Goal: Task Accomplishment & Management: Use online tool/utility

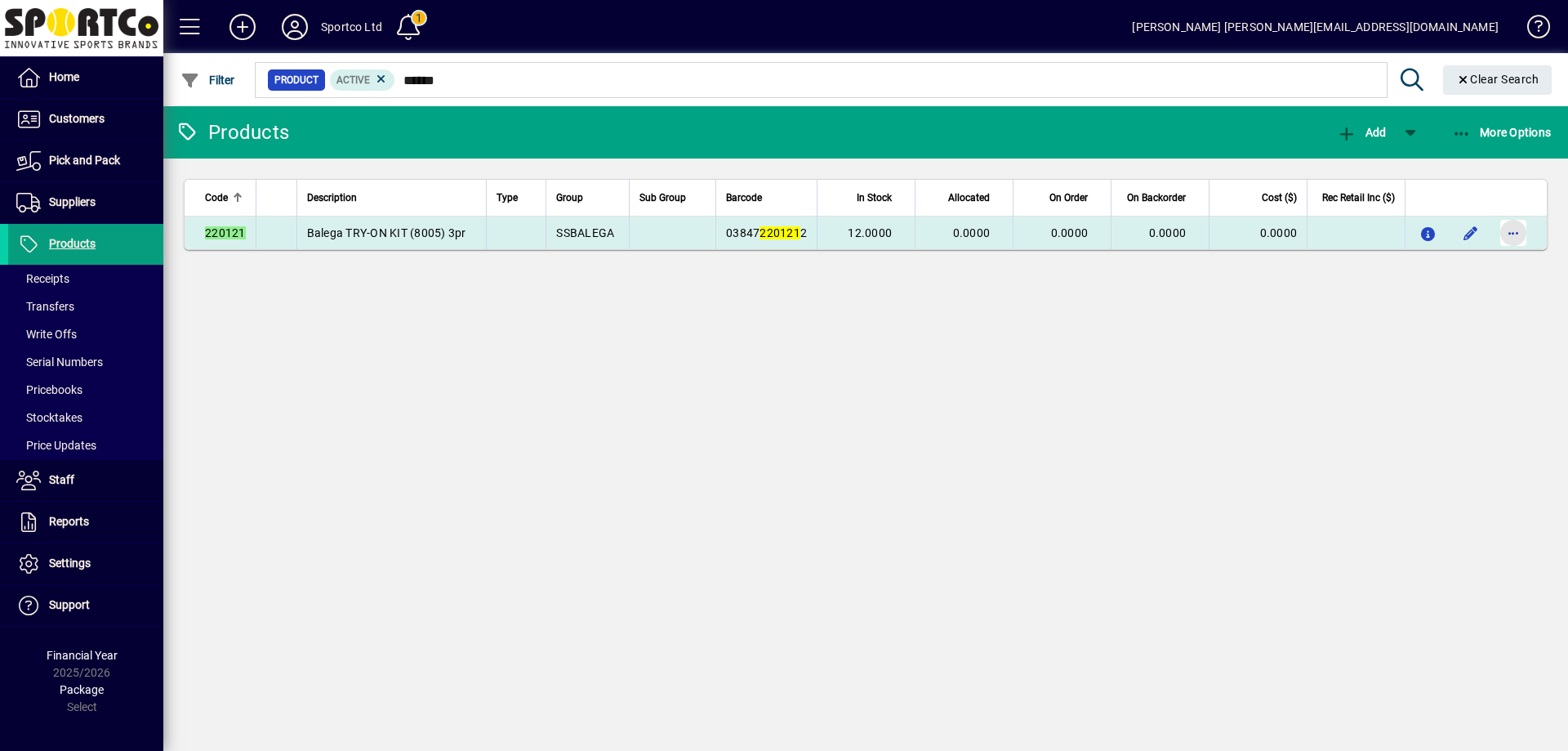
click at [1507, 230] on span "button" at bounding box center [1513, 233] width 40 height 40
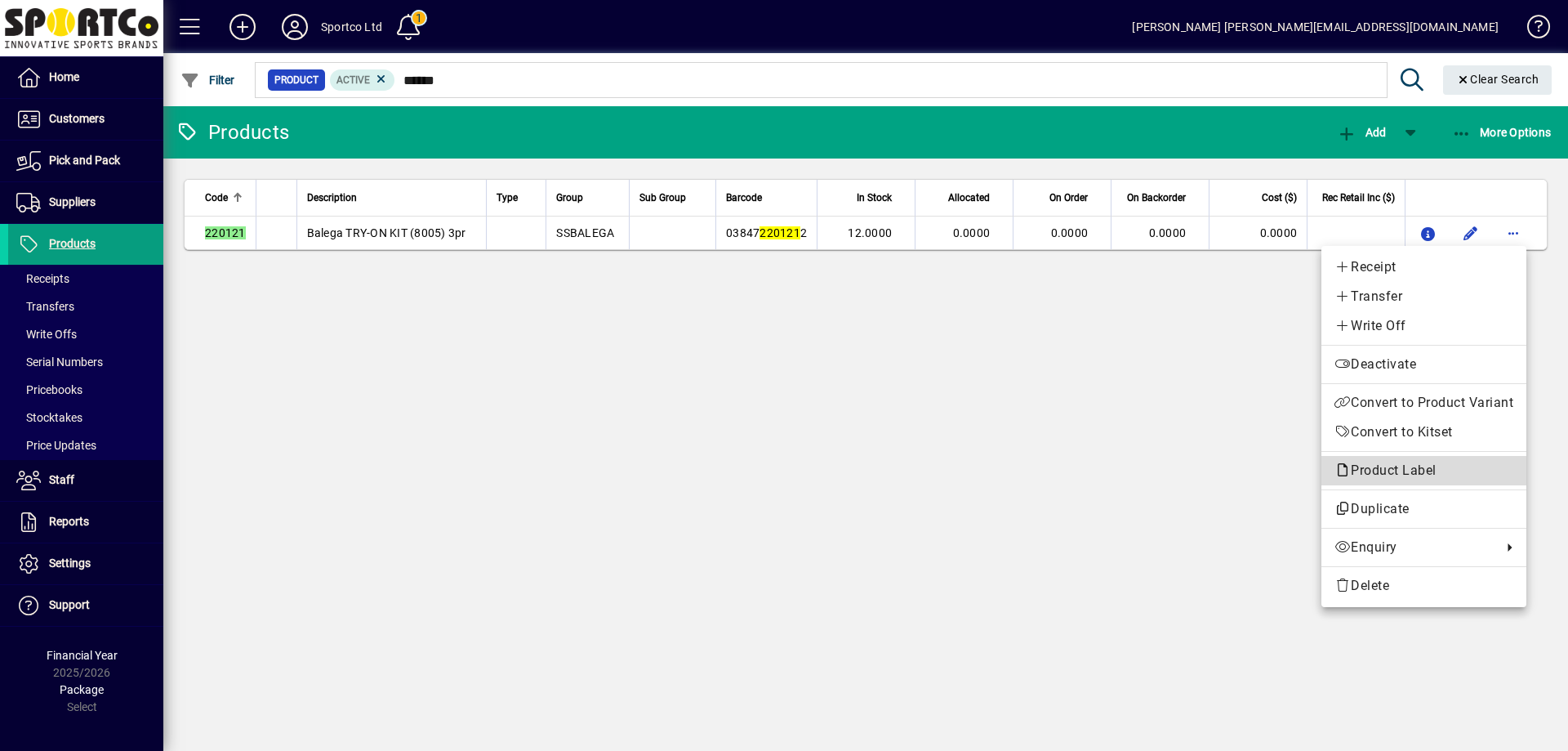
click at [1386, 467] on span "Product Label" at bounding box center [1389, 470] width 110 height 15
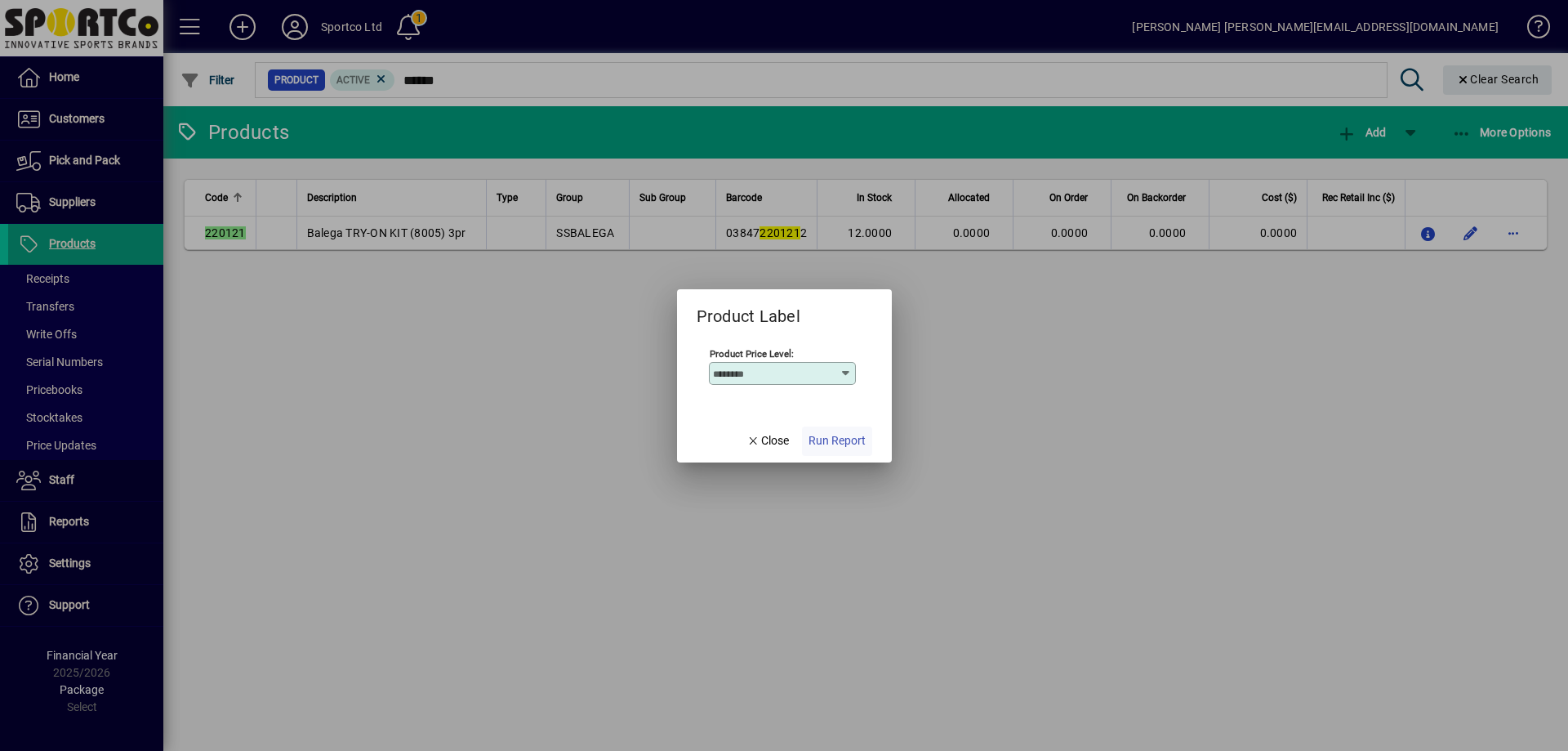
click at [863, 440] on span "Run Report" at bounding box center [837, 441] width 57 height 17
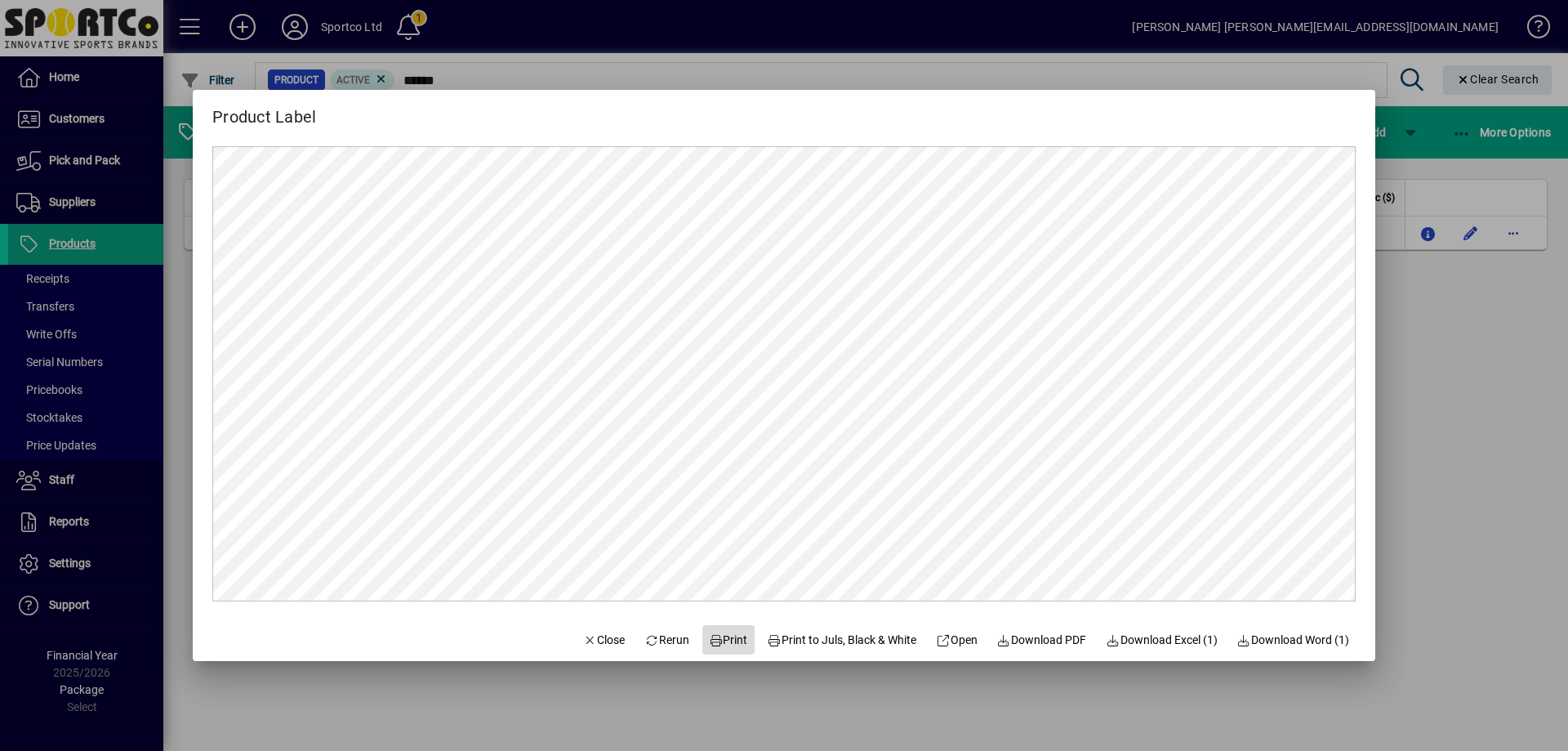
click at [721, 641] on span "Print" at bounding box center [728, 640] width 40 height 17
click at [588, 639] on span "Close" at bounding box center [605, 640] width 43 height 17
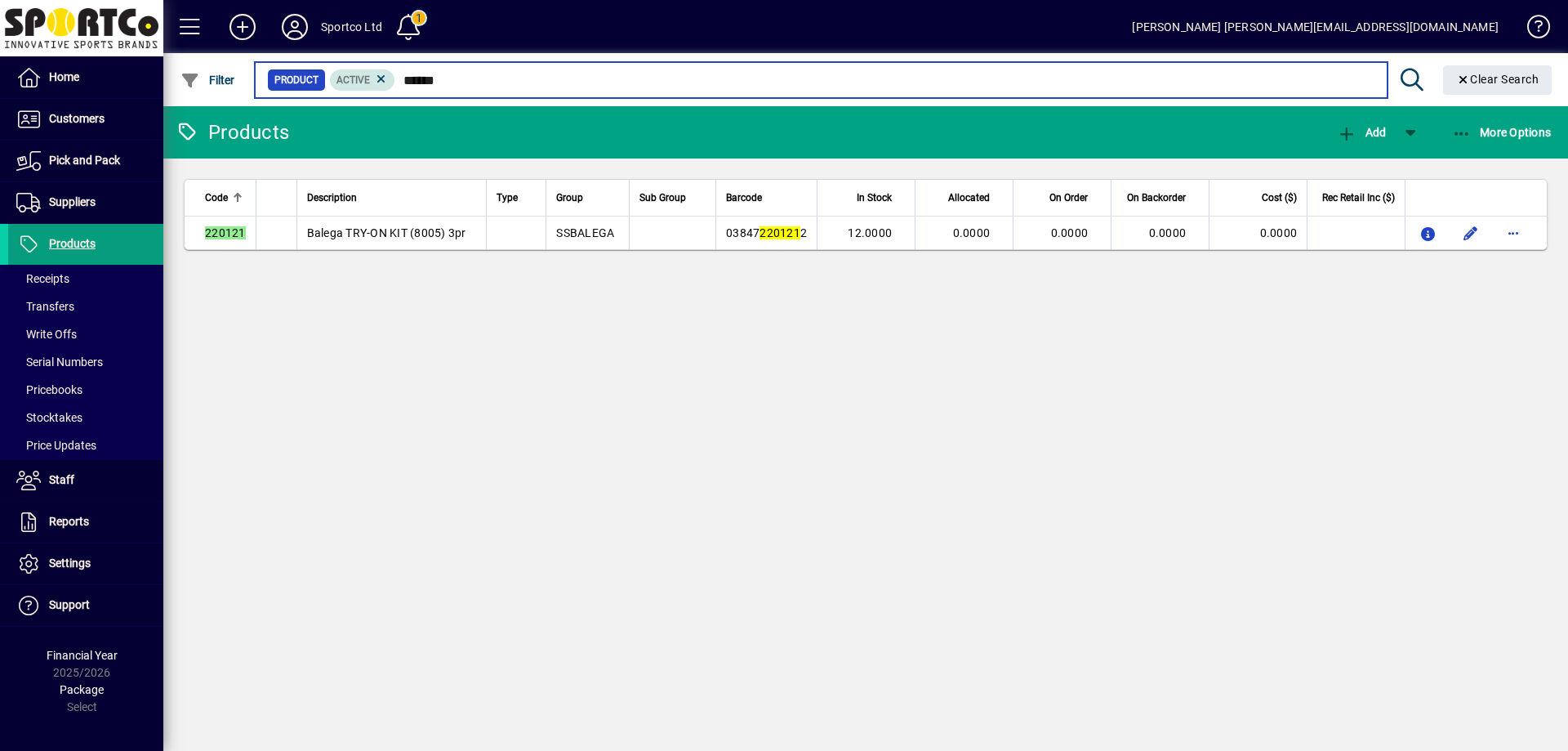
drag, startPoint x: 472, startPoint y: 81, endPoint x: 341, endPoint y: 82, distance: 131.0
click at [341, 82] on div "Product Active ******" at bounding box center [820, 80] width 1107 height 23
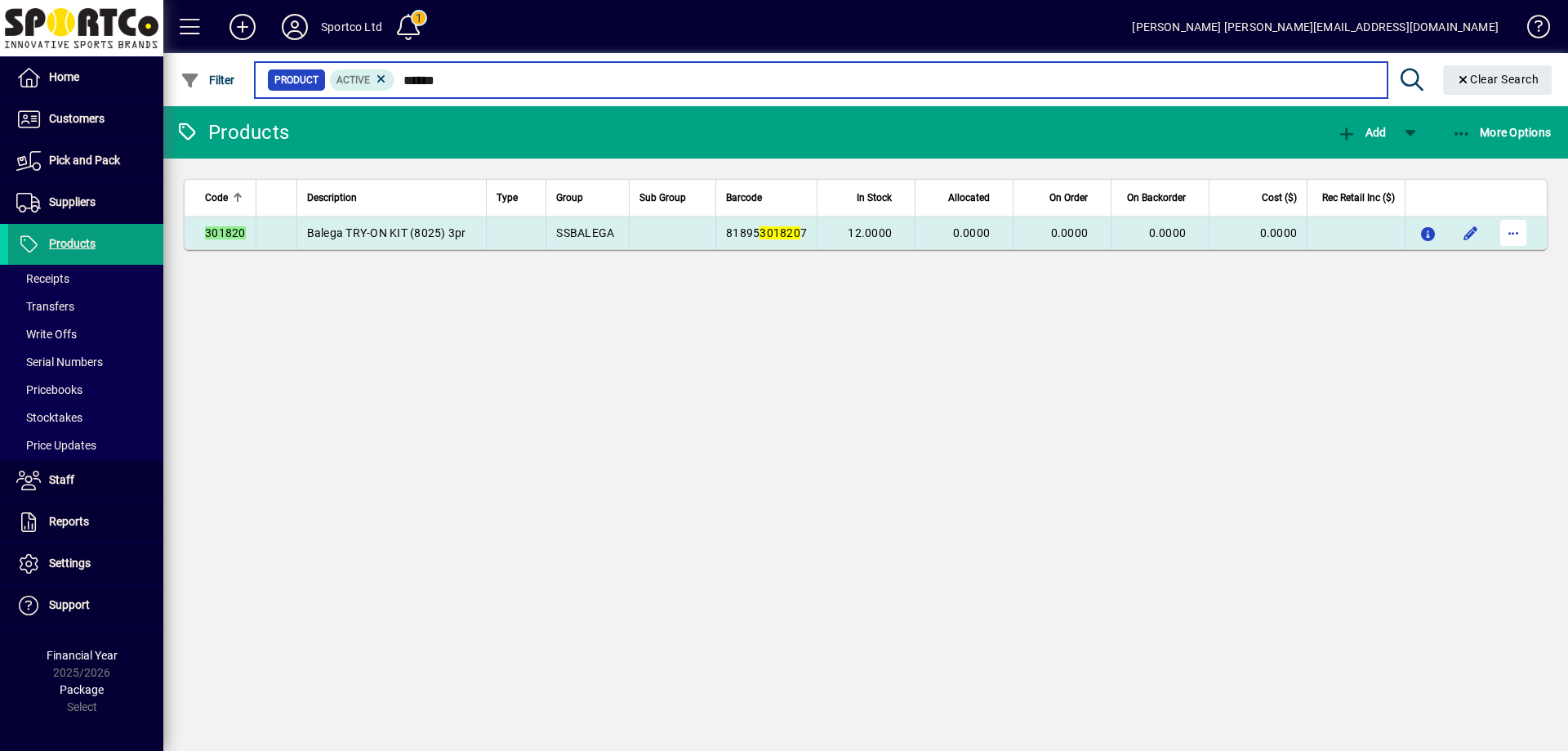
type input "******"
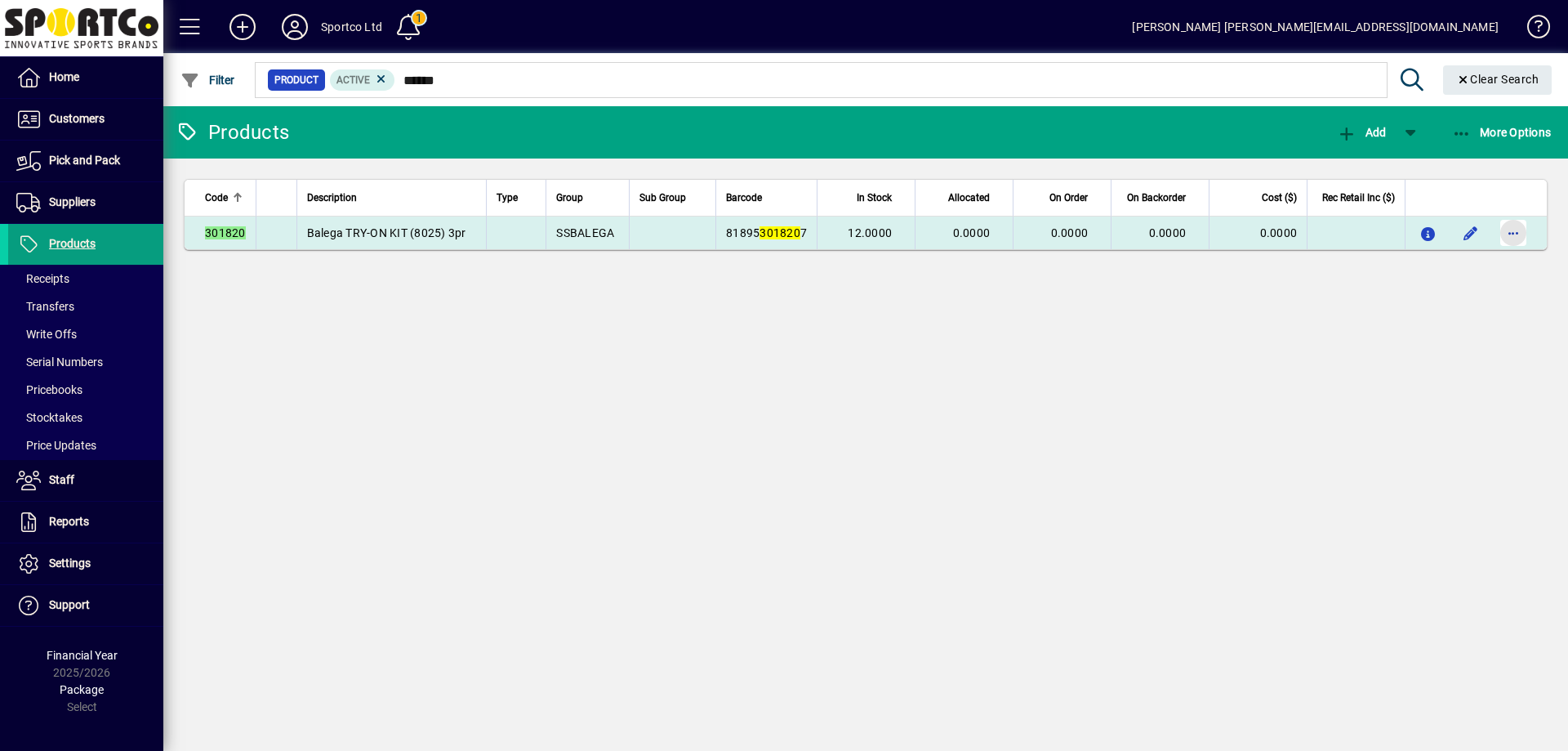
click at [1507, 235] on span "button" at bounding box center [1513, 233] width 40 height 40
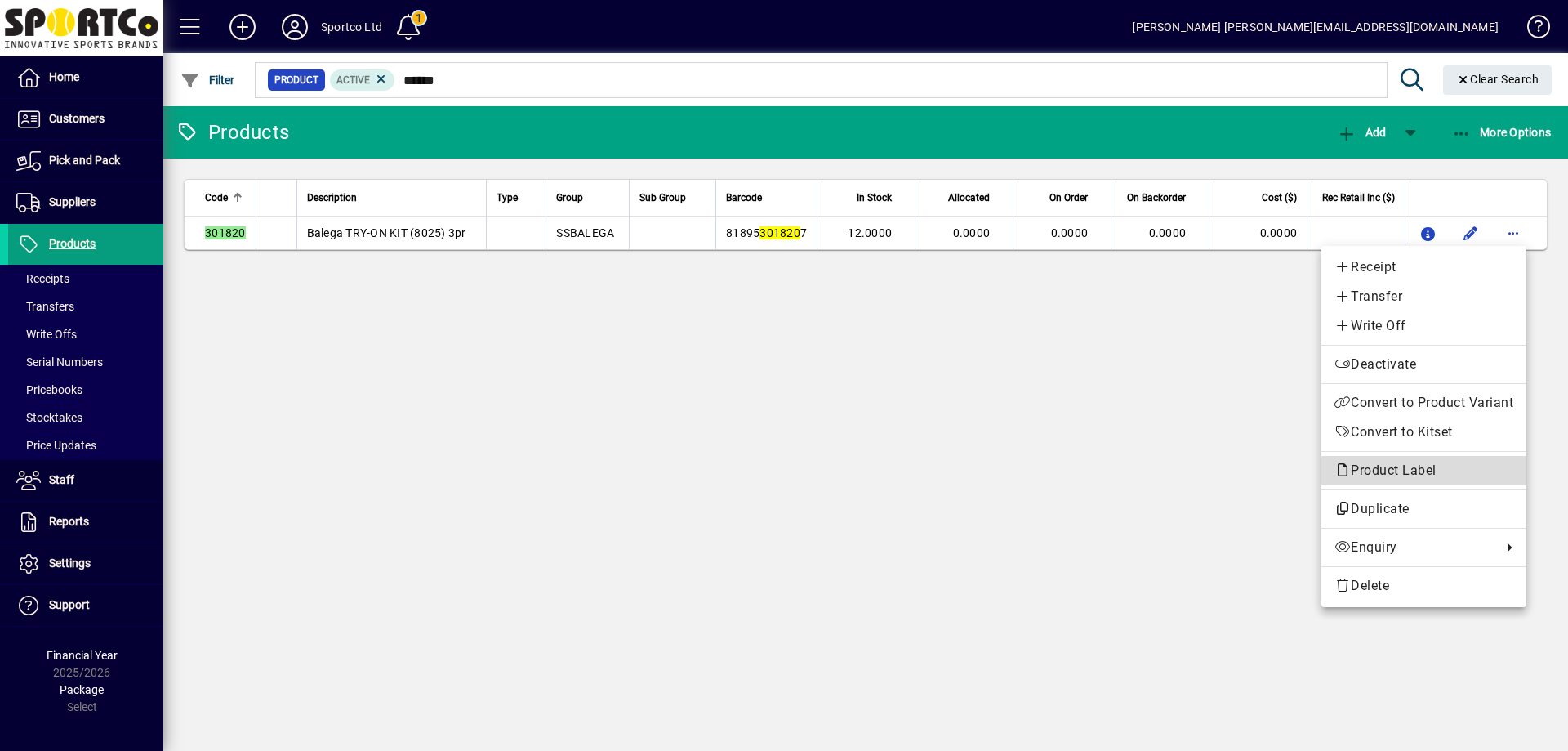
click at [1396, 467] on span "Product Label" at bounding box center [1389, 470] width 110 height 15
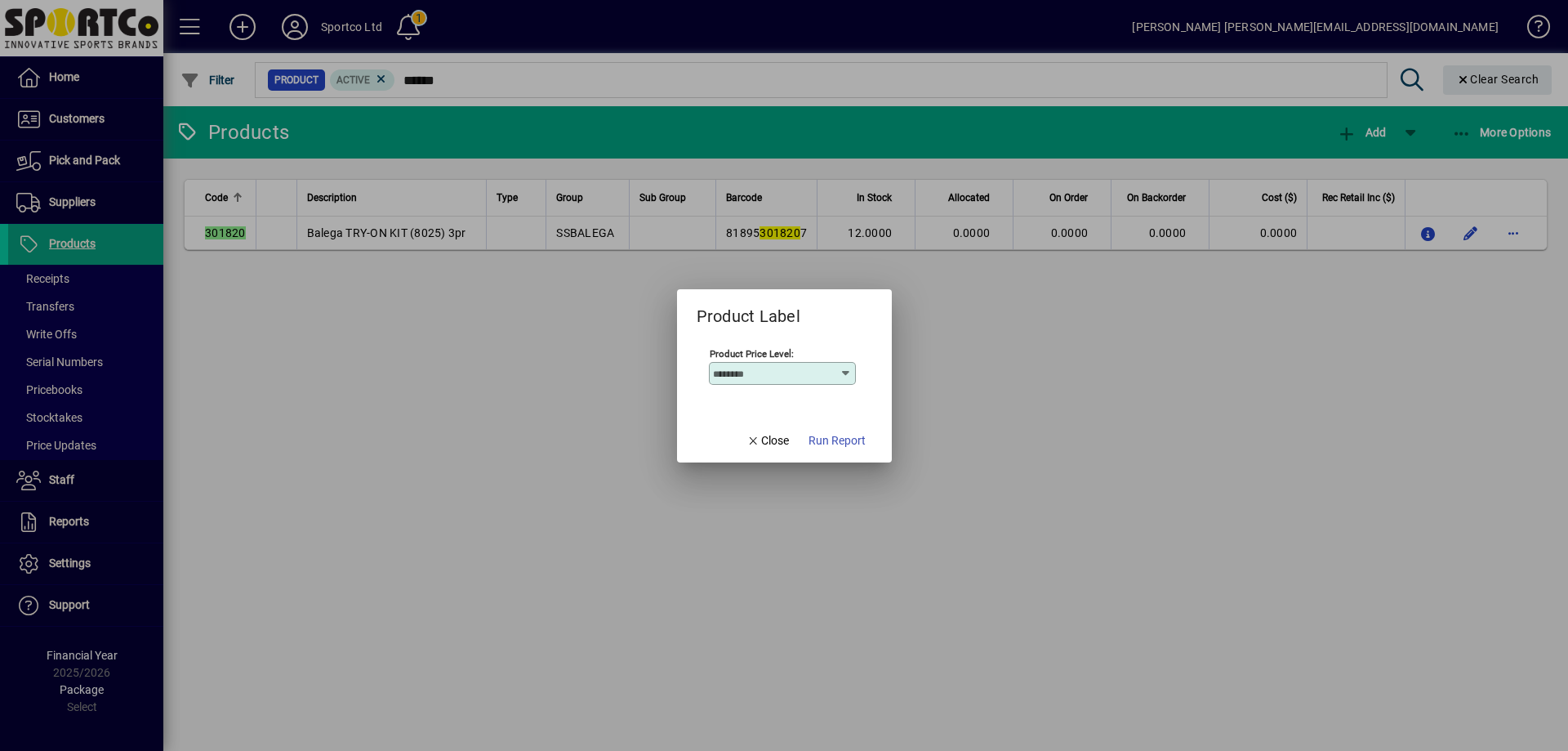
click at [833, 436] on span "Run Report" at bounding box center [837, 441] width 57 height 17
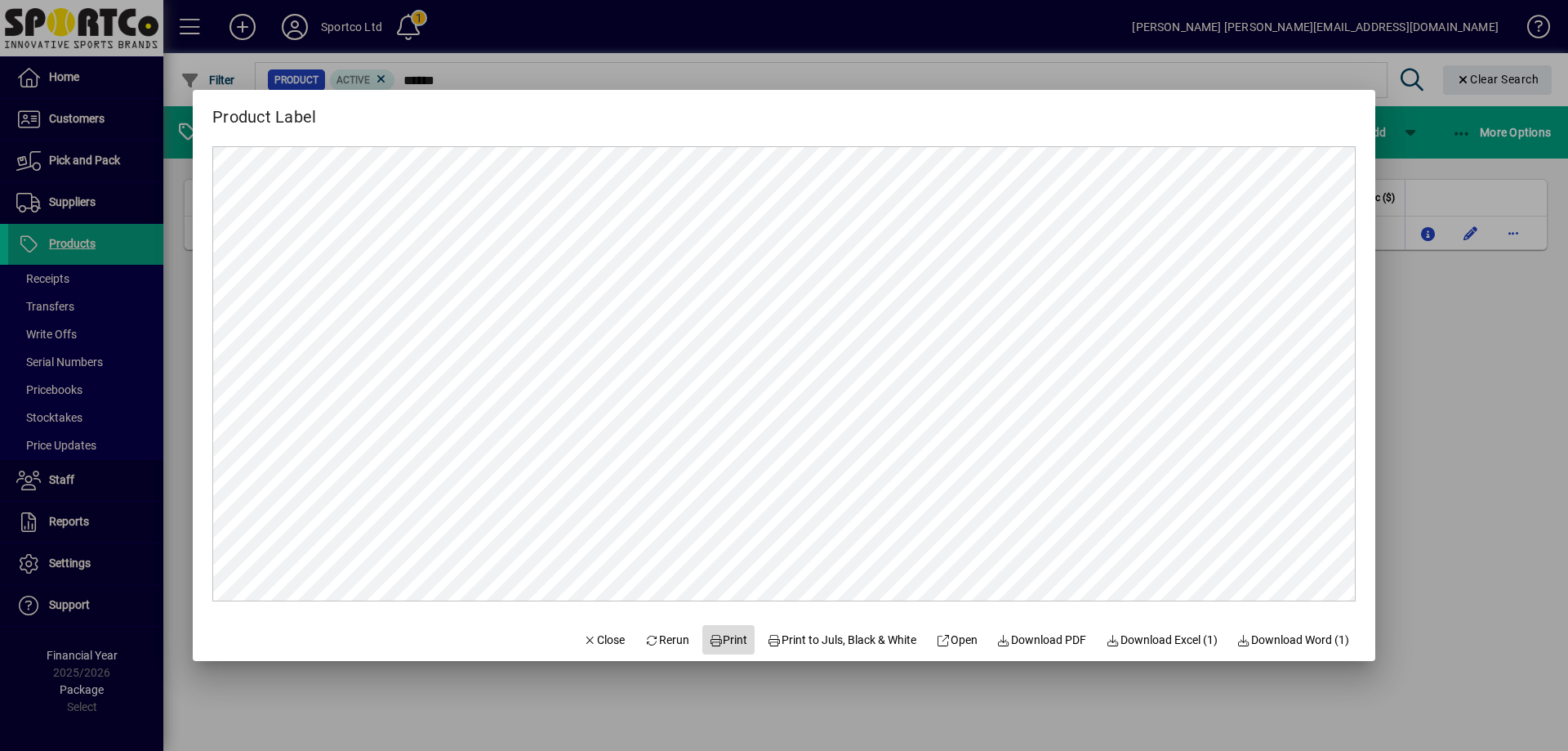
click at [711, 633] on span "Print" at bounding box center [728, 640] width 40 height 17
click at [594, 636] on span "Close" at bounding box center [605, 640] width 43 height 17
